Goal: Find specific page/section: Find specific page/section

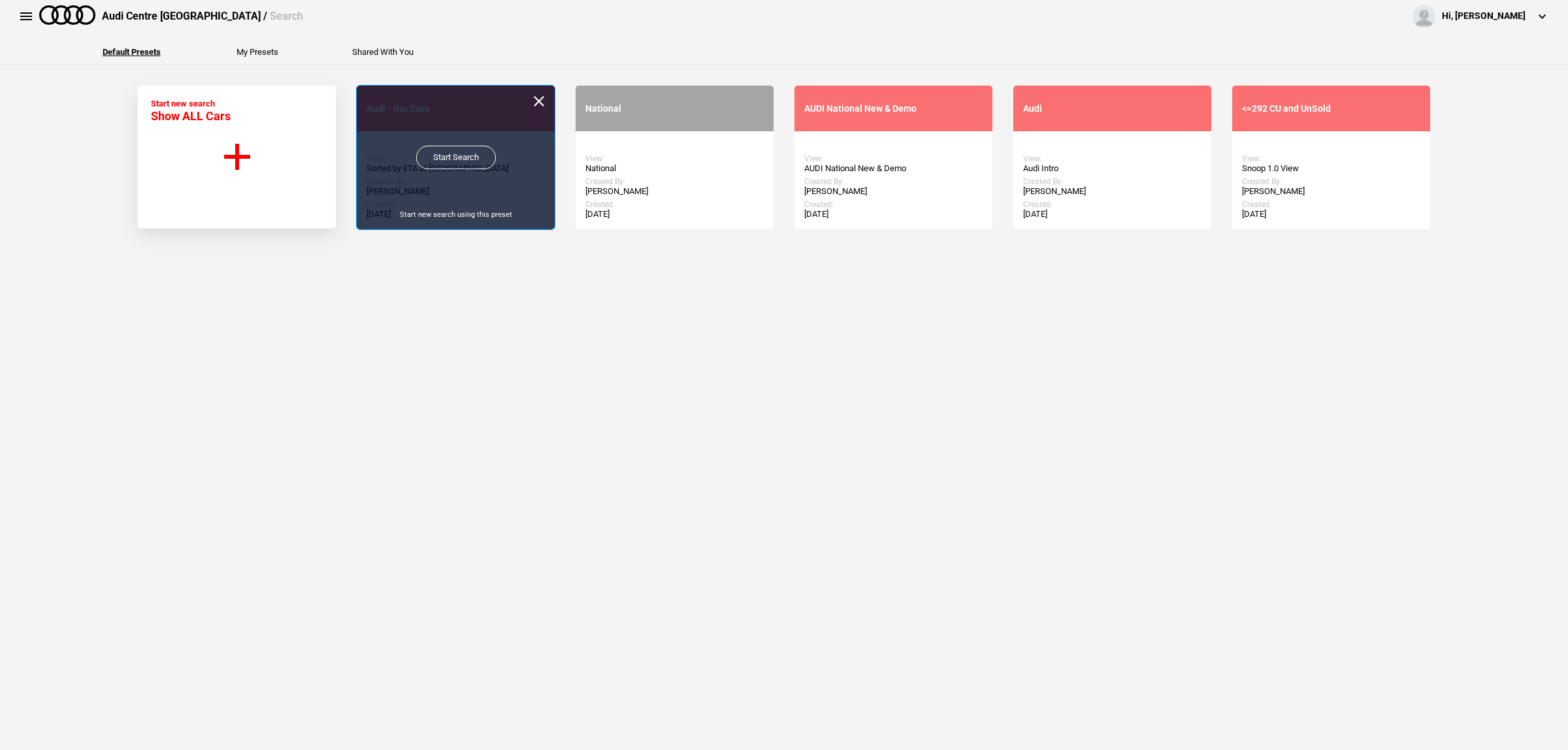
click at [452, 162] on link "Start Search" at bounding box center [456, 157] width 80 height 23
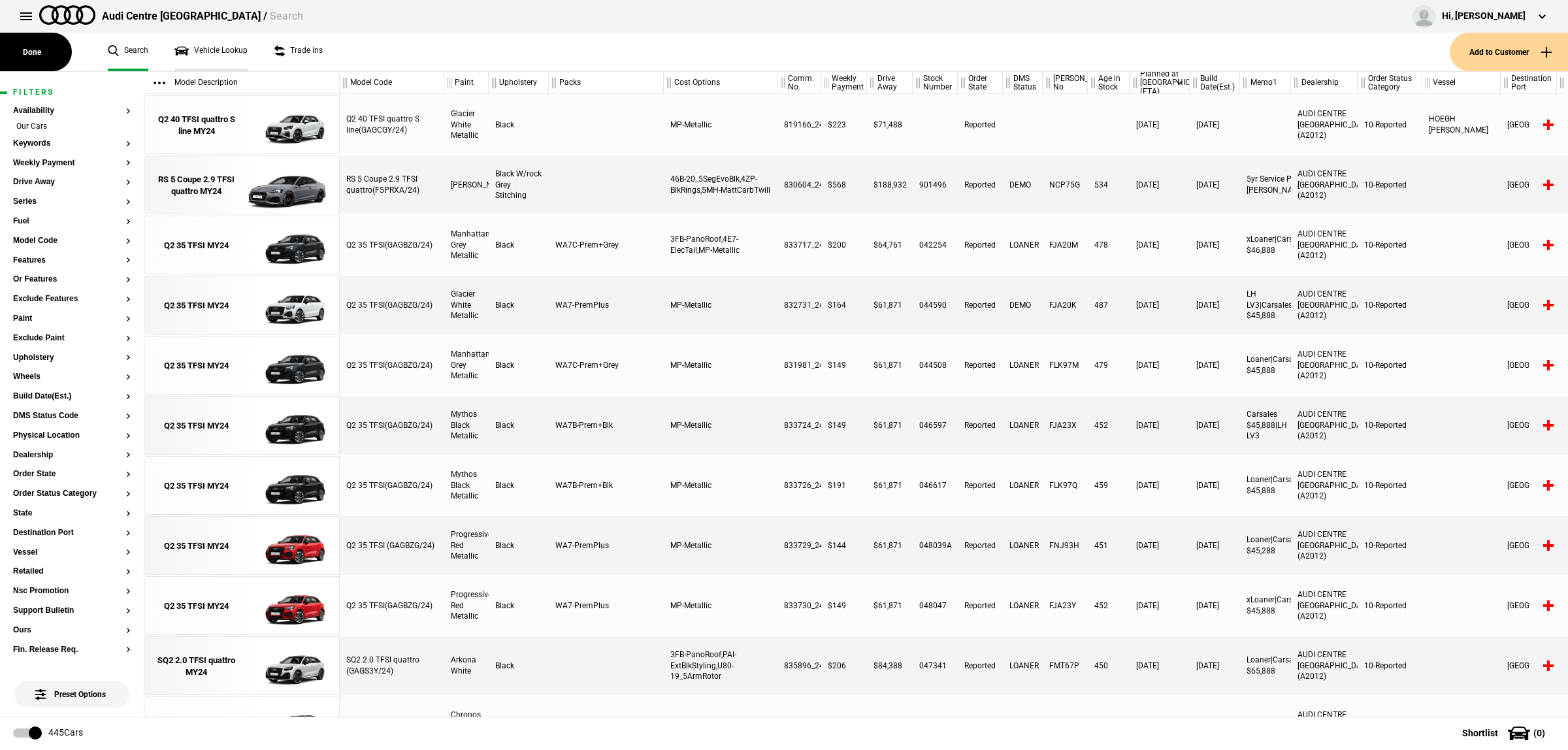
click at [219, 54] on link "Vehicle Lookup" at bounding box center [211, 51] width 73 height 39
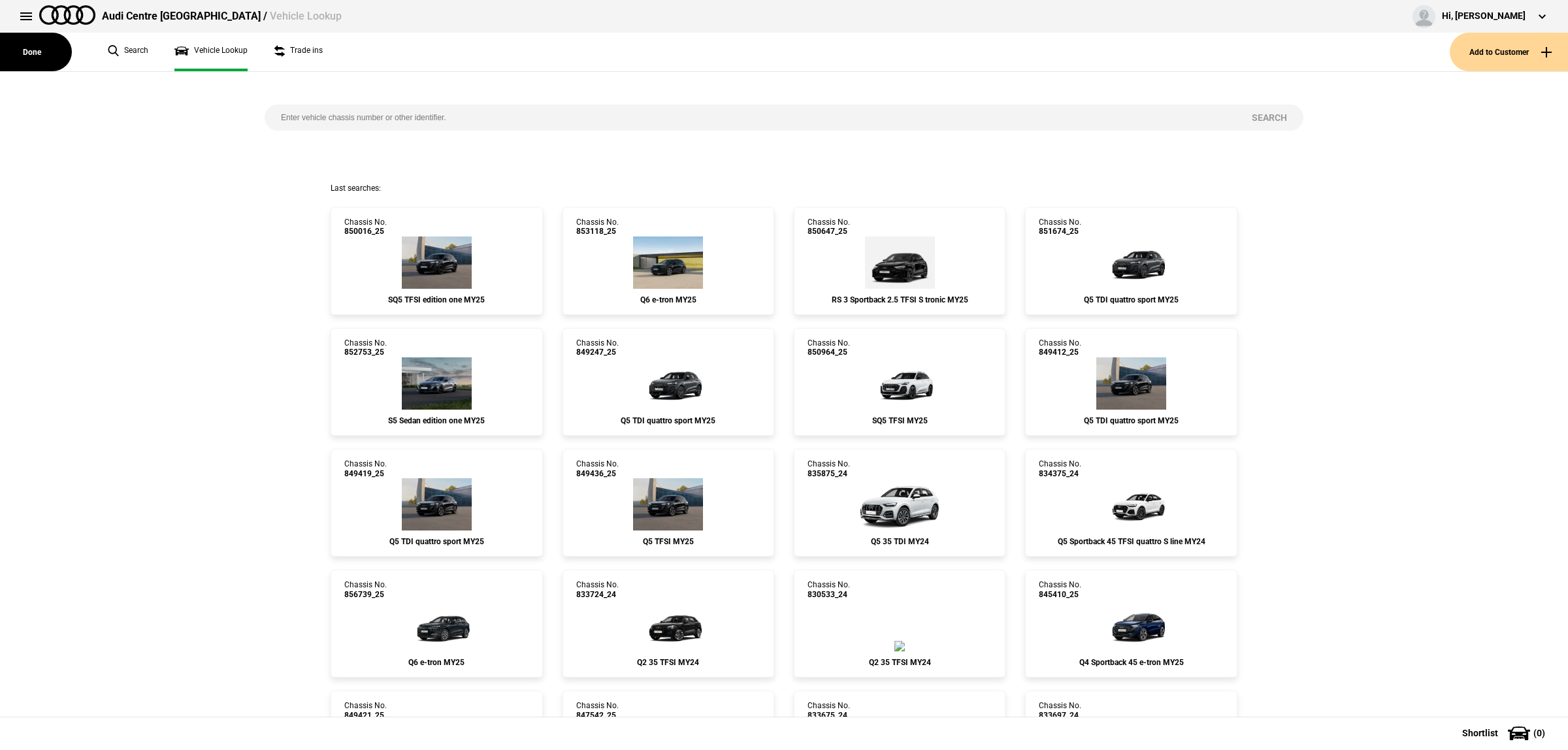
click at [312, 119] on input "search" at bounding box center [749, 118] width 970 height 27
paste input "855826"
type input "855826"
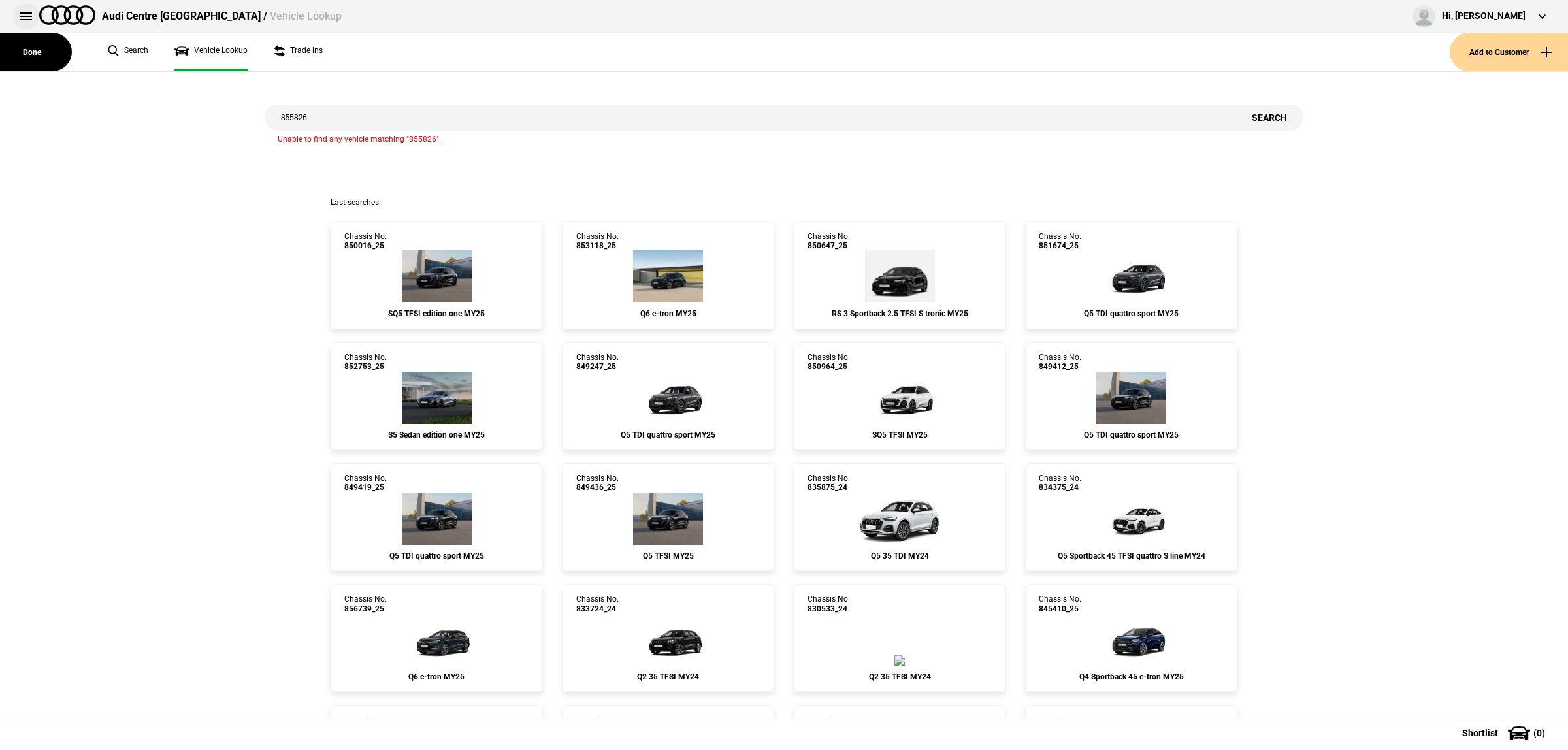
click at [28, 20] on button at bounding box center [27, 17] width 27 height 27
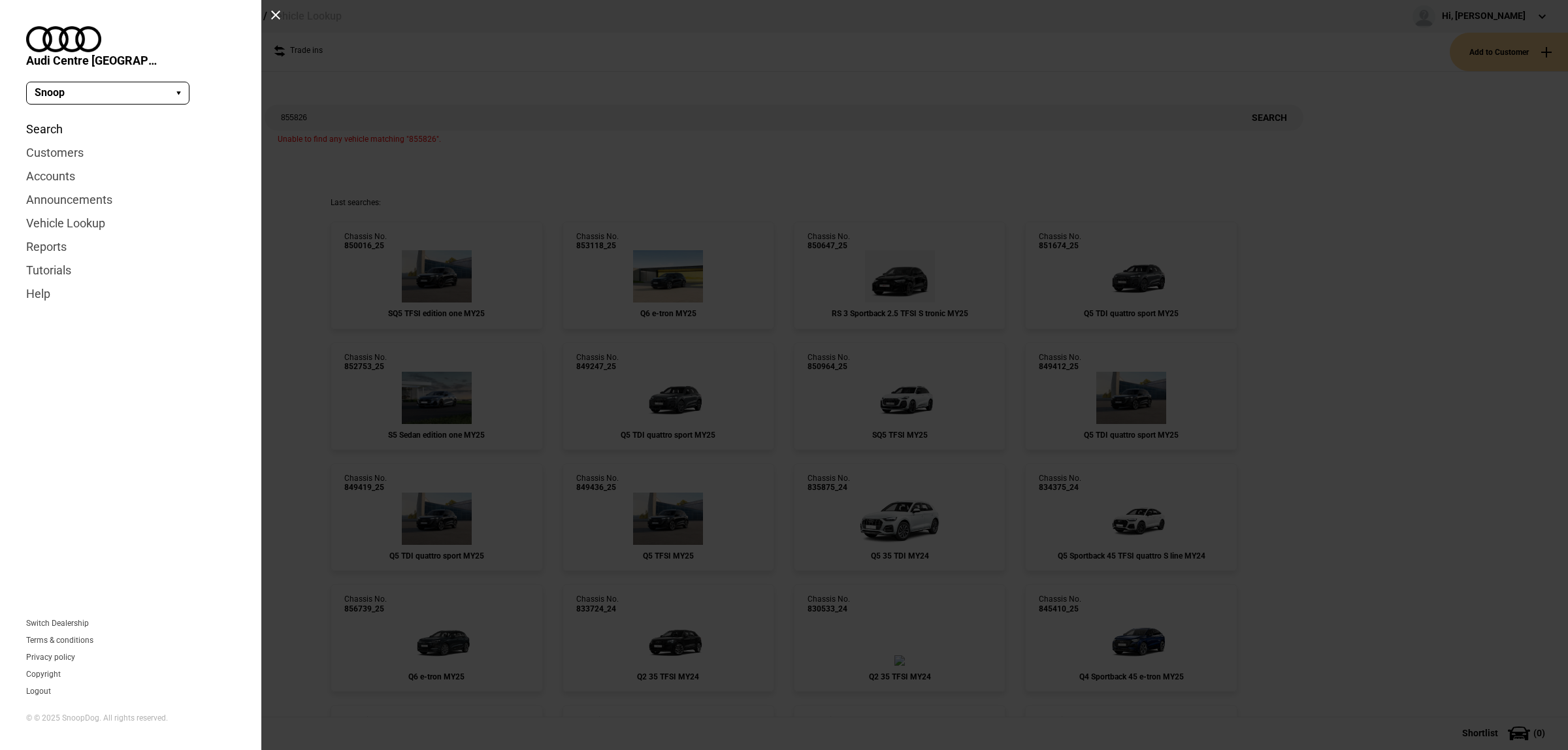
click at [46, 118] on link "Search" at bounding box center [131, 129] width 209 height 23
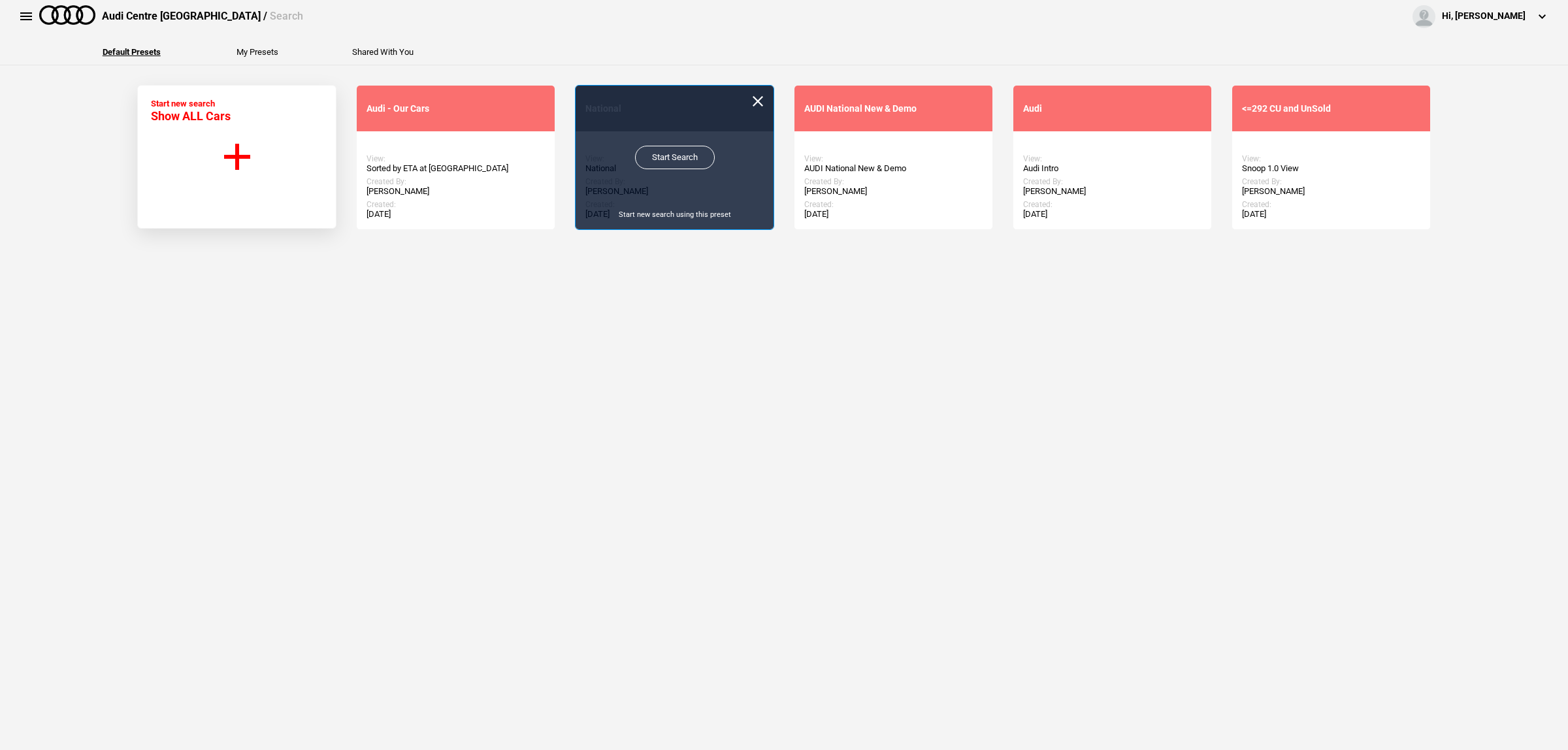
click at [653, 157] on link "Start Search" at bounding box center [675, 157] width 80 height 23
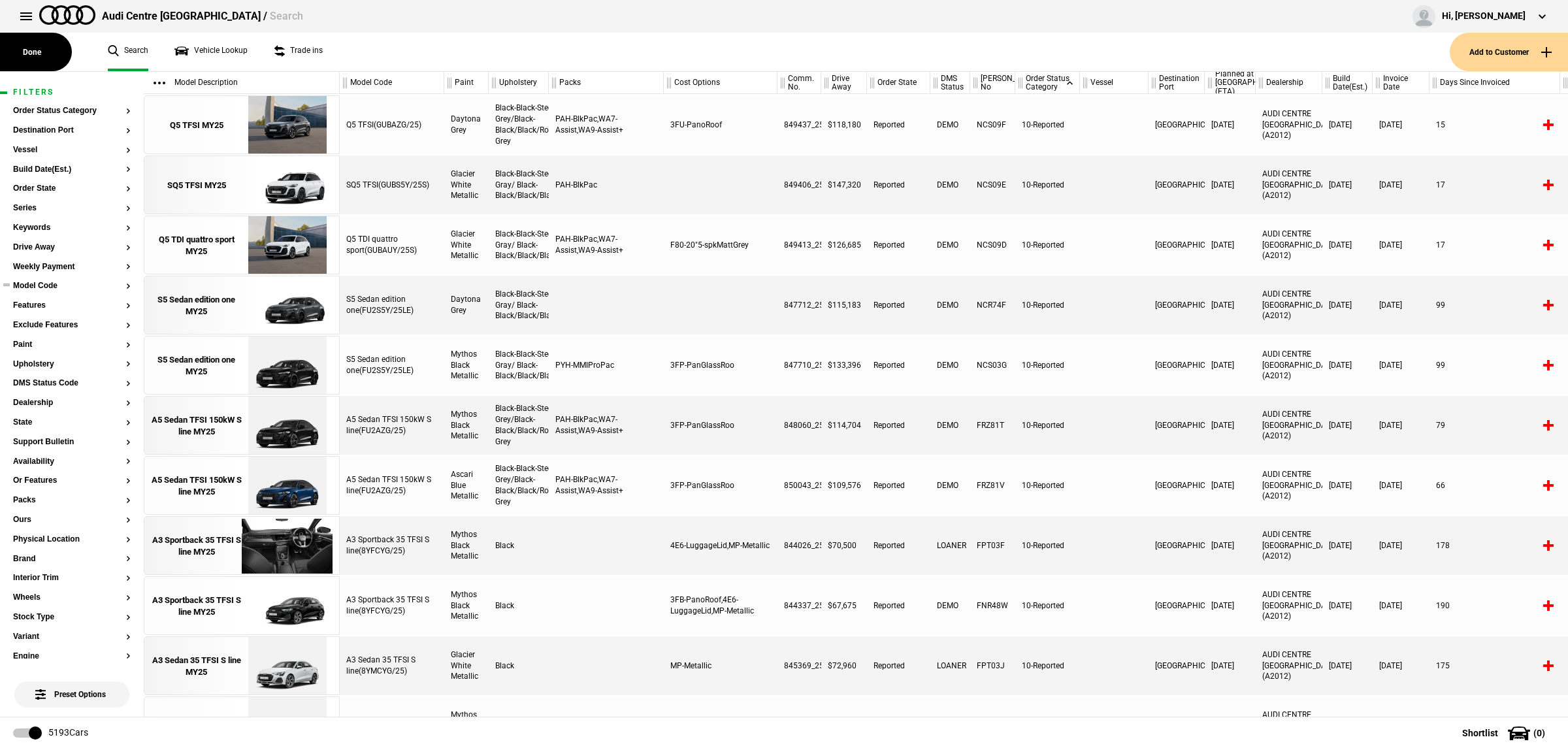
click at [60, 288] on button "Model Code" at bounding box center [72, 286] width 118 height 9
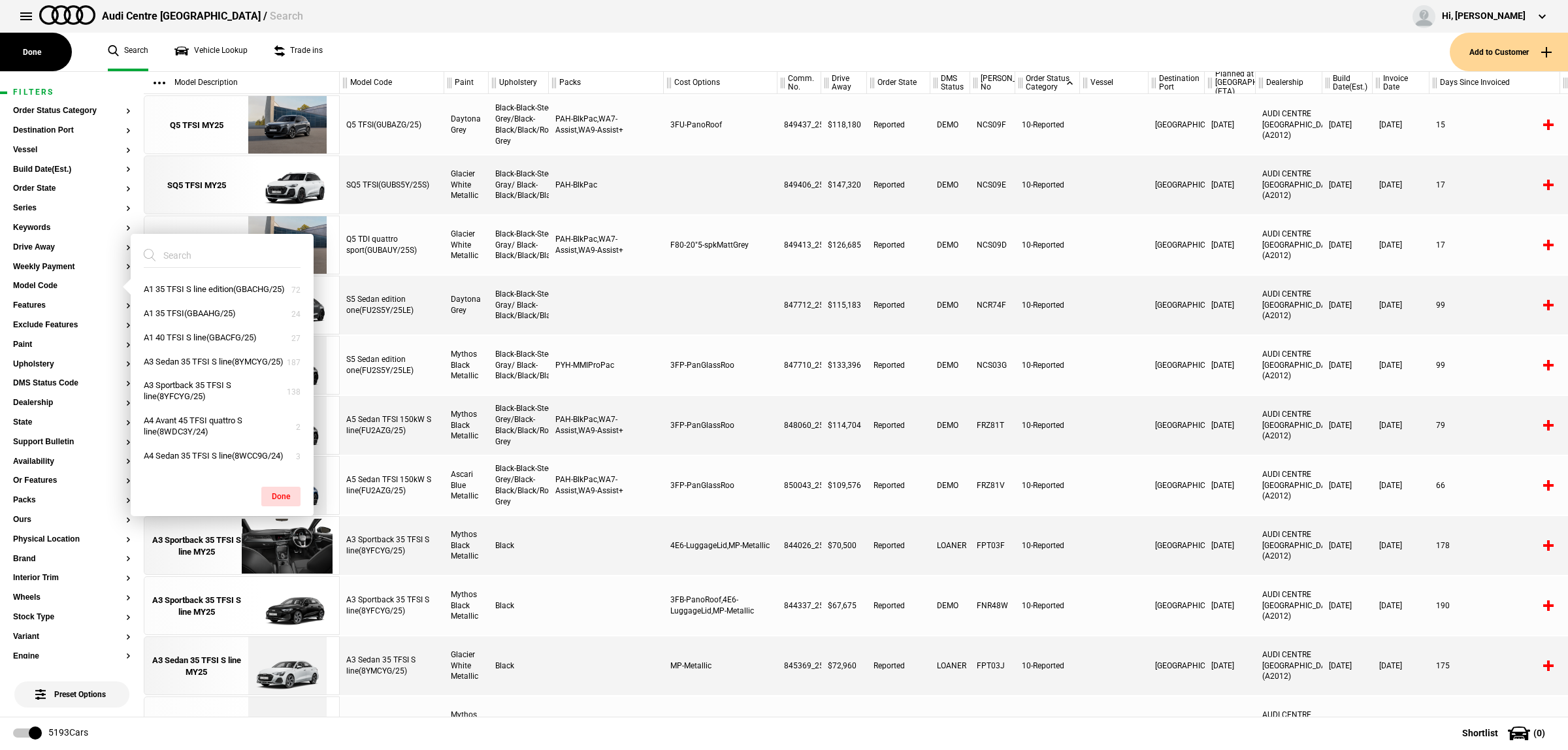
click at [197, 262] on input "search" at bounding box center [214, 255] width 141 height 23
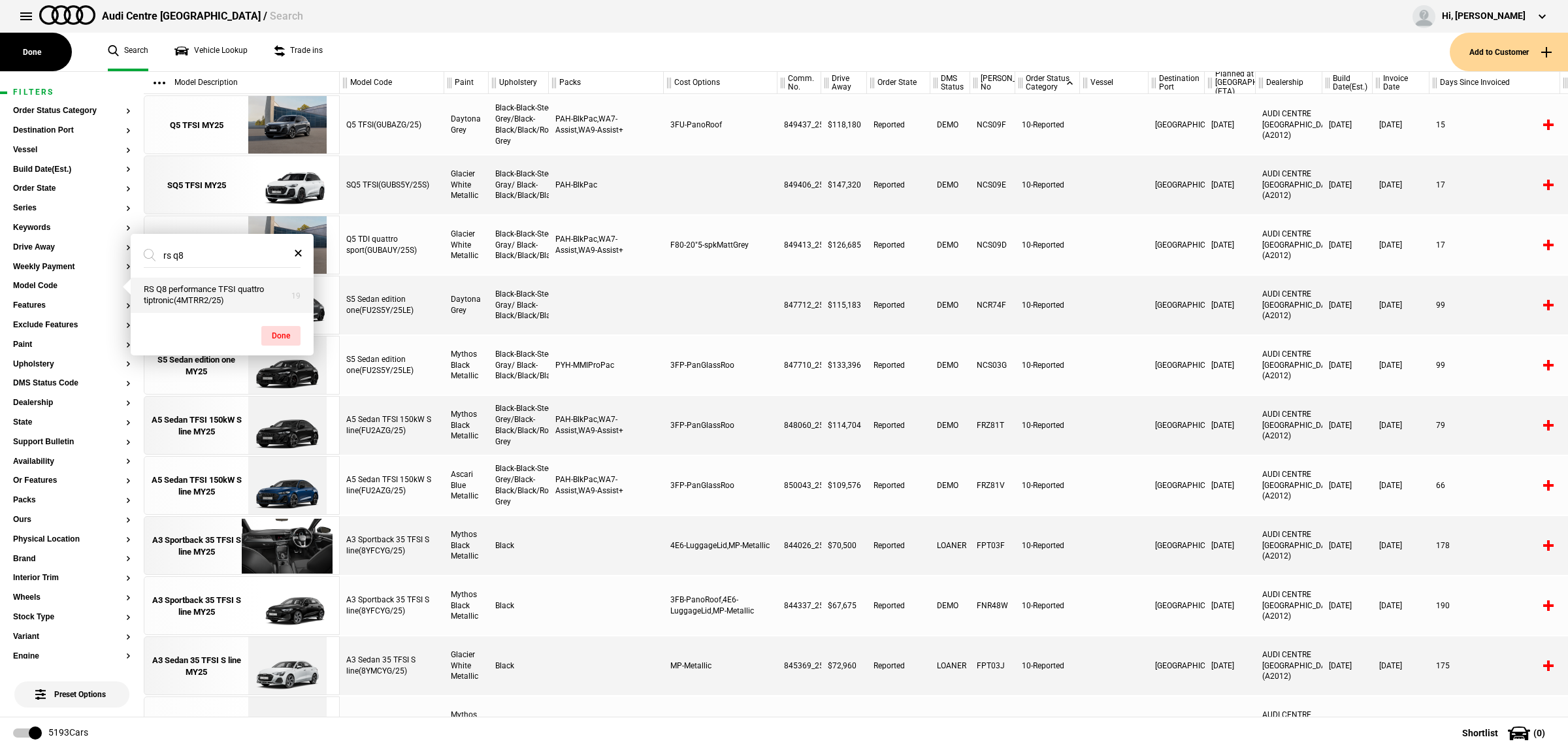
type input "rs q8"
click at [204, 291] on button "RS Q8 performance TFSI quattro tiptronic(4MTRR2/25)" at bounding box center [222, 295] width 183 height 36
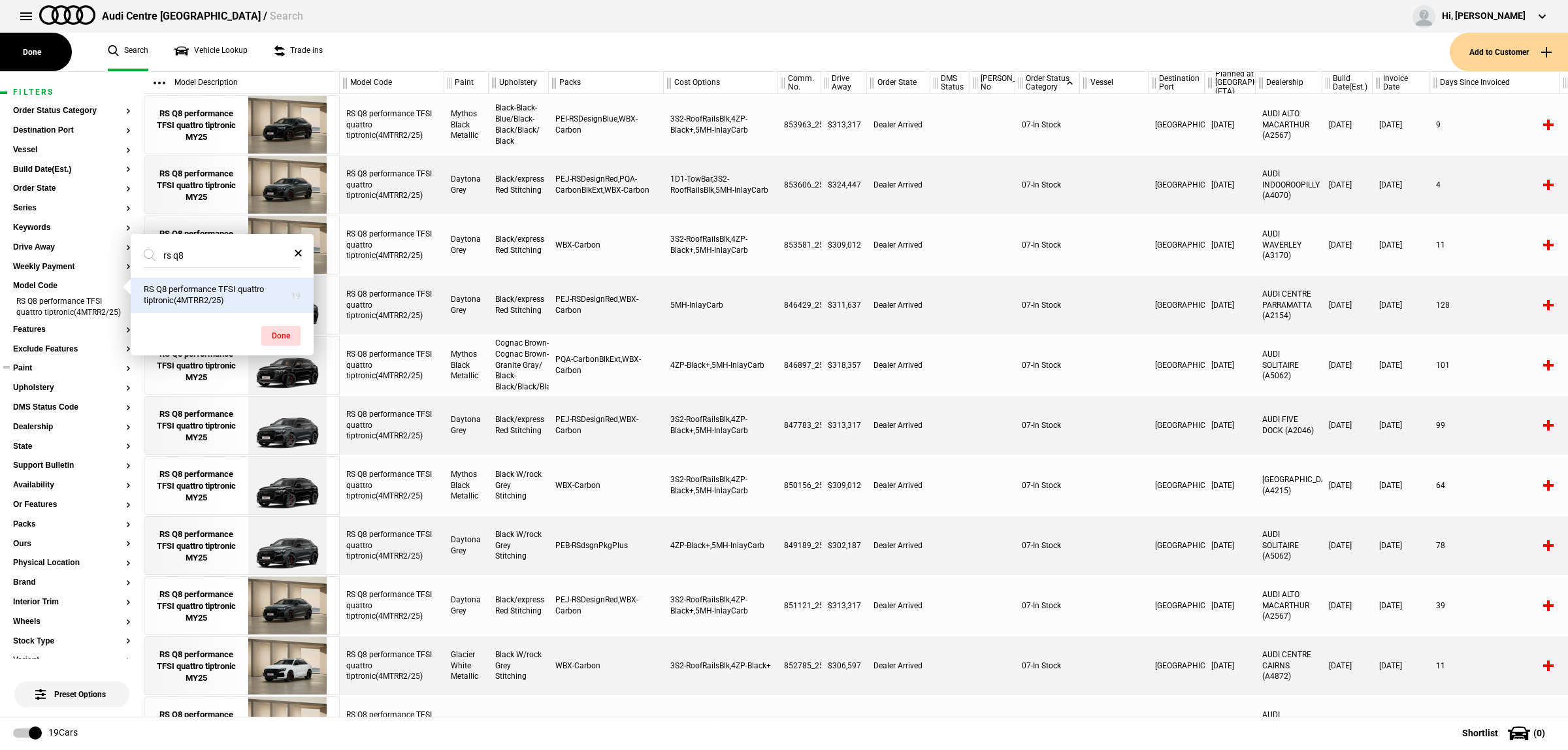
click at [49, 373] on button "Paint" at bounding box center [72, 368] width 118 height 9
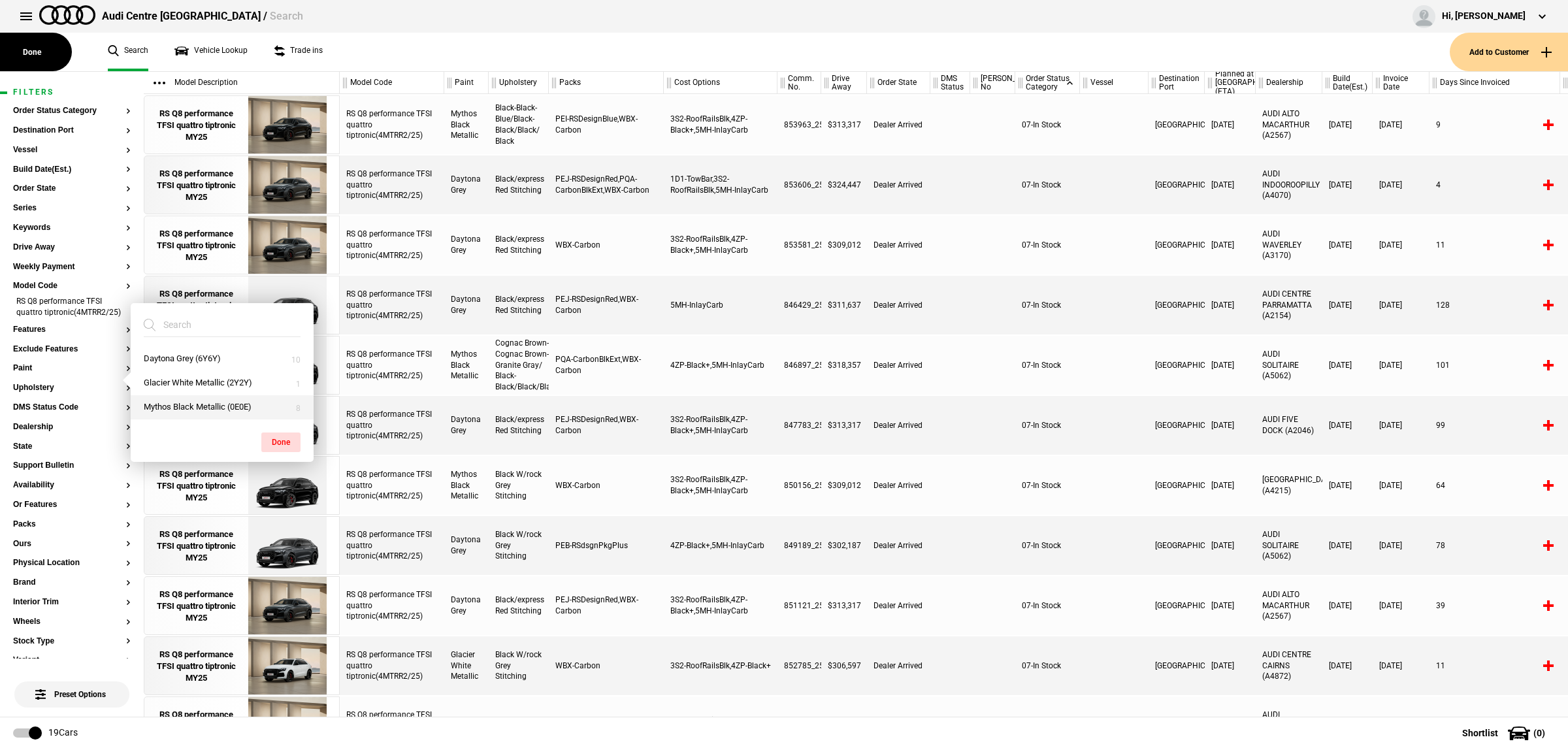
click at [209, 409] on button "Mythos Black Metallic (0E0E)" at bounding box center [222, 407] width 183 height 24
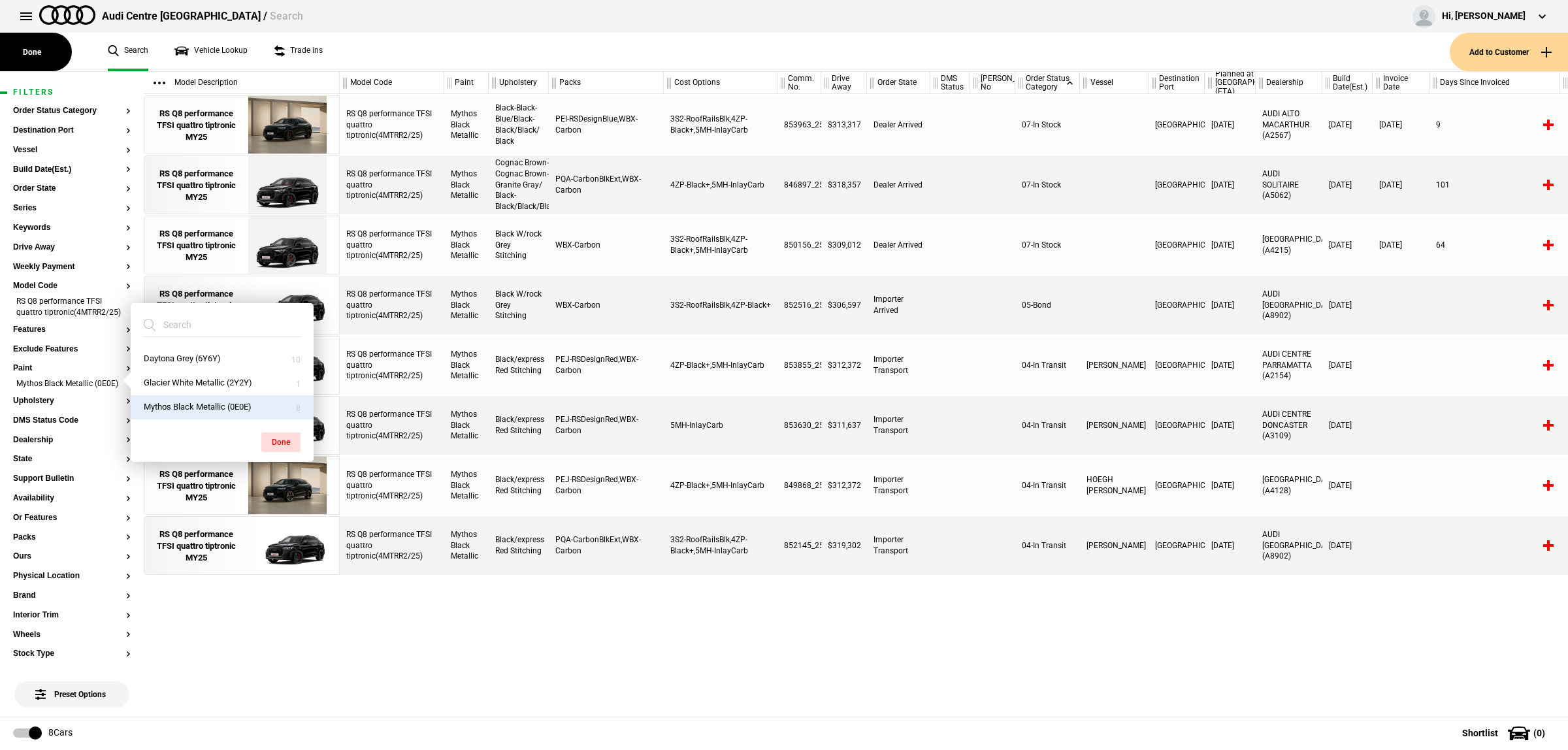
click at [980, 622] on div "RS Q8 performance TFSI quattro tiptronic(4MTRR2/25) Mythos Black Metallic Black…" at bounding box center [954, 404] width 1228 height 622
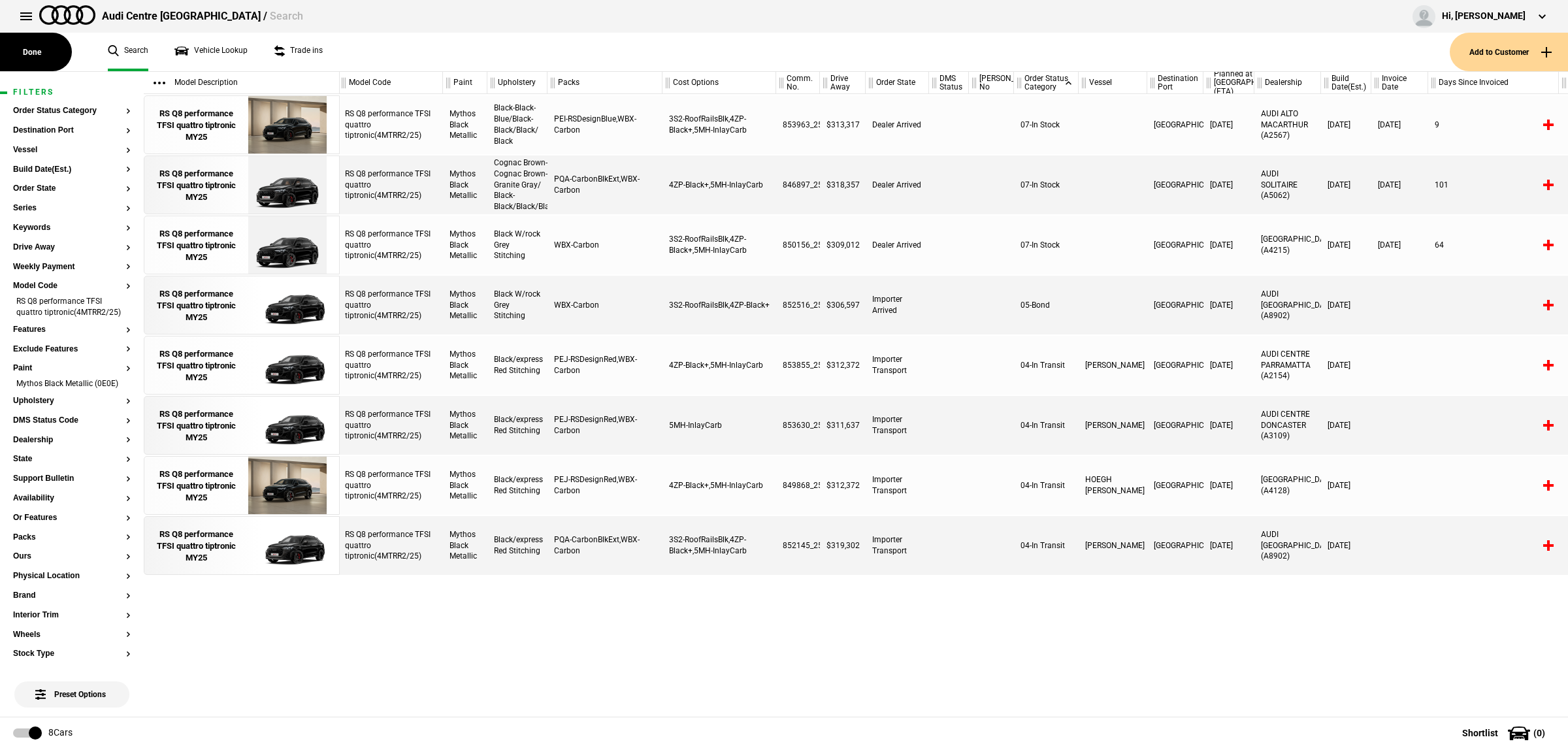
scroll to position [0, 2]
click at [846, 658] on div "RS Q8 performance TFSI quattro tiptronic(4MTRR2/25) Mythos Black Metallic Black…" at bounding box center [954, 404] width 1228 height 622
